Goal: Task Accomplishment & Management: Use online tool/utility

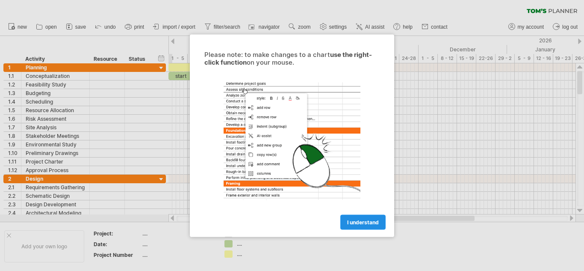
click at [353, 218] on link "I understand" at bounding box center [362, 221] width 45 height 15
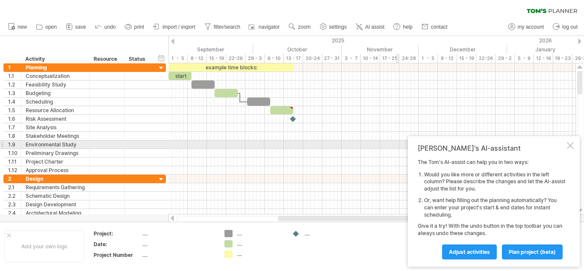
click at [571, 144] on div at bounding box center [570, 145] width 7 height 7
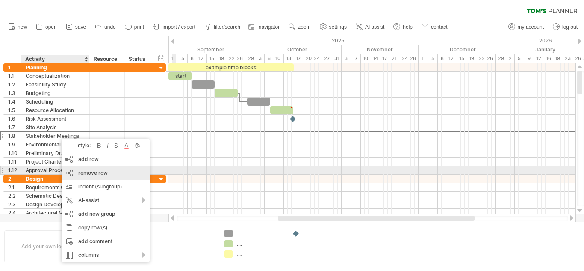
click at [76, 170] on div "remove row remove selected rows" at bounding box center [106, 173] width 88 height 14
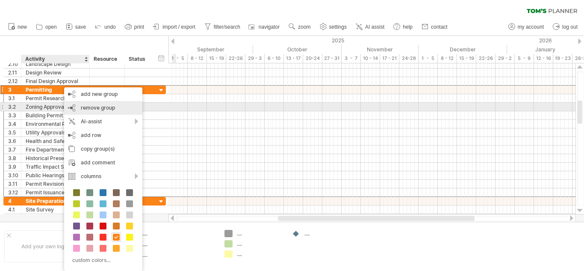
click at [87, 107] on span "remove group" at bounding box center [98, 107] width 34 height 6
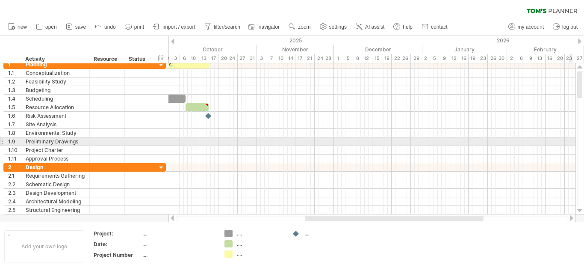
drag, startPoint x: 24, startPoint y: 53, endPoint x: 583, endPoint y: 146, distance: 567.2
click at [583, 146] on div "Trying to reach [DOMAIN_NAME] Connected again... 0% clear filter new 1" at bounding box center [292, 135] width 584 height 271
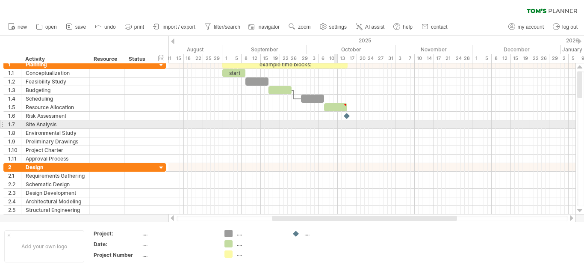
click at [336, 123] on div at bounding box center [371, 124] width 407 height 9
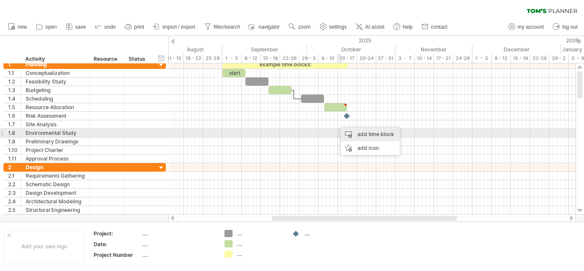
click at [346, 135] on div "add time block" at bounding box center [370, 134] width 59 height 14
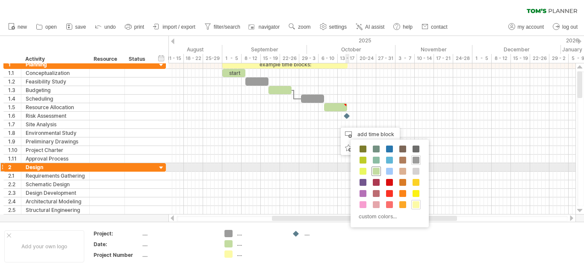
click at [375, 168] on span at bounding box center [376, 171] width 7 height 7
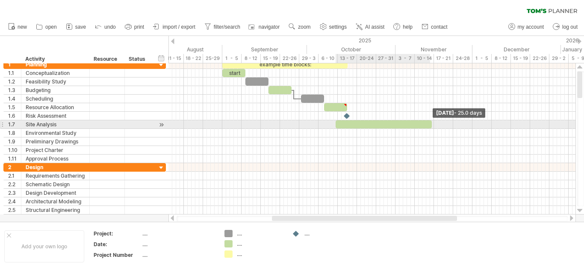
drag, startPoint x: 340, startPoint y: 123, endPoint x: 431, endPoint y: 123, distance: 91.5
click at [431, 123] on span at bounding box center [431, 124] width 3 height 8
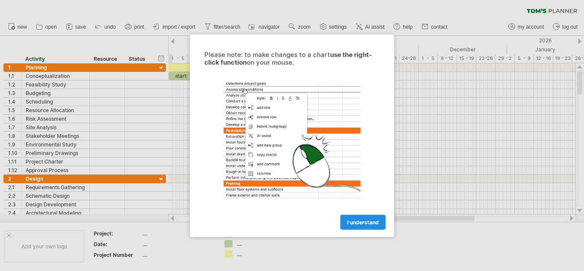
click at [350, 221] on span "I understand" at bounding box center [363, 221] width 32 height 6
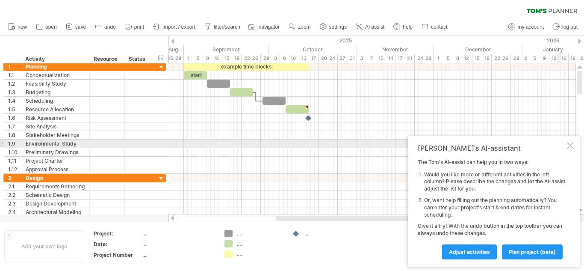
click at [570, 145] on div at bounding box center [570, 145] width 7 height 7
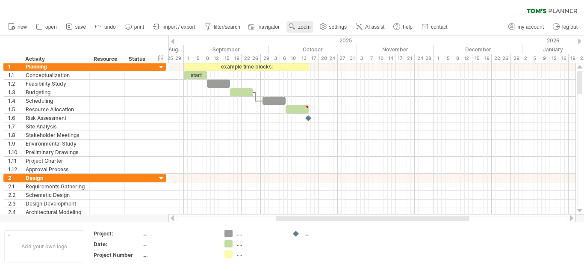
click at [296, 27] on use at bounding box center [292, 26] width 9 height 9
click at [327, 55] on div "Week" at bounding box center [324, 52] width 47 height 14
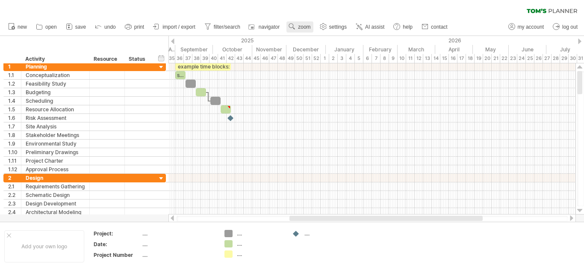
click at [294, 24] on use at bounding box center [292, 26] width 9 height 9
click at [319, 35] on div "Month" at bounding box center [321, 36] width 47 height 14
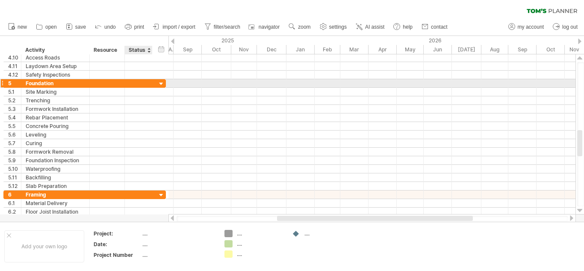
click at [160, 83] on div at bounding box center [161, 84] width 8 height 8
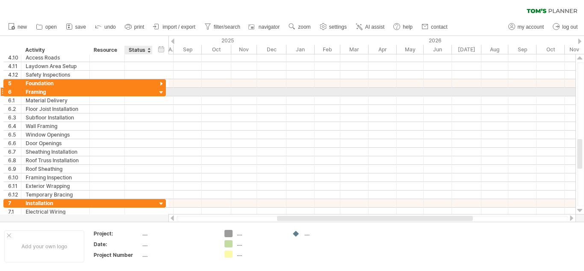
click at [161, 91] on div at bounding box center [161, 92] width 8 height 8
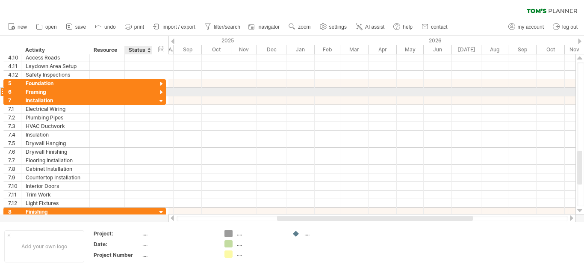
click at [161, 93] on div at bounding box center [161, 92] width 8 height 8
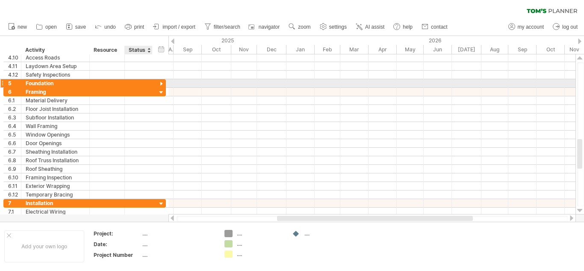
click at [160, 82] on div at bounding box center [161, 84] width 8 height 8
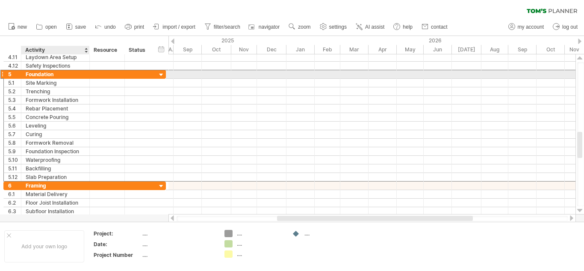
click at [53, 76] on div "Foundation" at bounding box center [55, 74] width 59 height 8
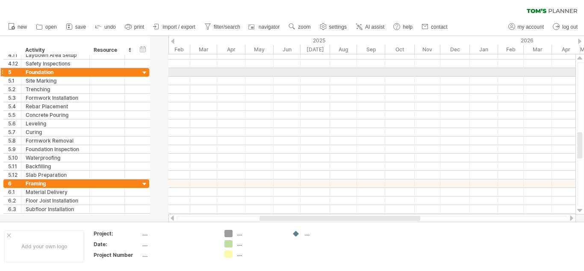
drag, startPoint x: 165, startPoint y: 72, endPoint x: 149, endPoint y: 74, distance: 16.8
click at [149, 74] on div at bounding box center [148, 72] width 3 height 8
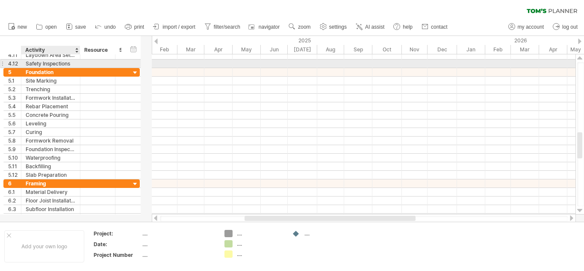
drag, startPoint x: 88, startPoint y: 62, endPoint x: 79, endPoint y: 63, distance: 9.4
click at [79, 63] on div at bounding box center [79, 63] width 4 height 9
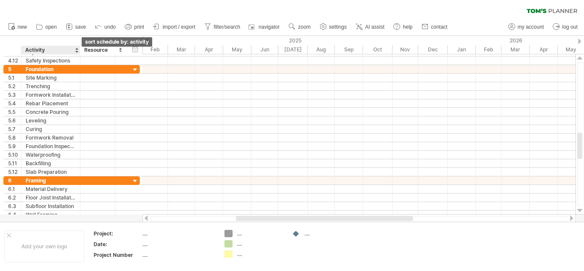
click at [77, 50] on div at bounding box center [76, 50] width 3 height 9
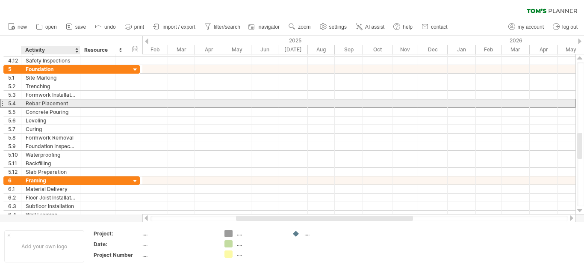
click at [90, 106] on div at bounding box center [98, 103] width 26 height 8
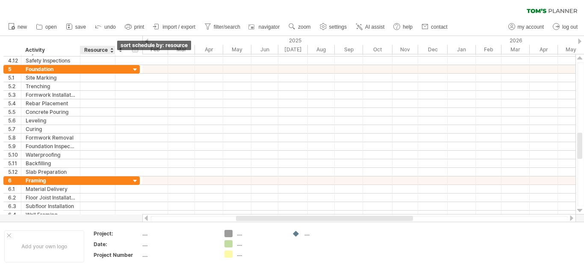
click at [112, 47] on div at bounding box center [111, 50] width 3 height 9
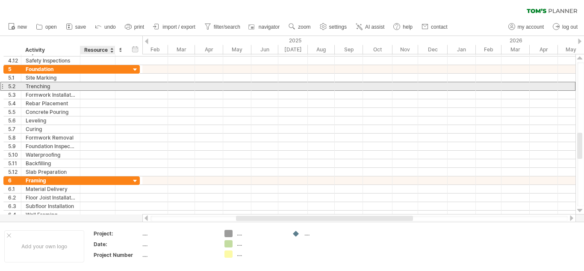
click at [100, 83] on div at bounding box center [98, 86] width 26 height 8
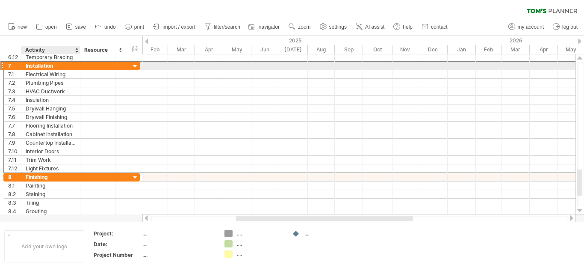
click at [62, 67] on div "Installation" at bounding box center [51, 66] width 50 height 8
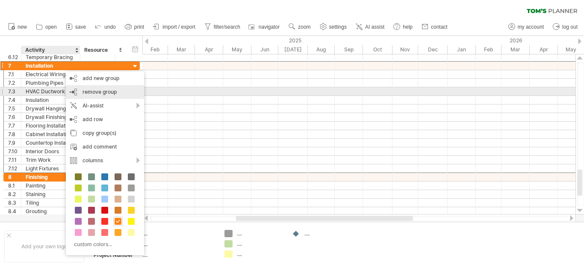
click at [100, 93] on span "remove group" at bounding box center [99, 91] width 34 height 6
